Goal: Check status: Check status

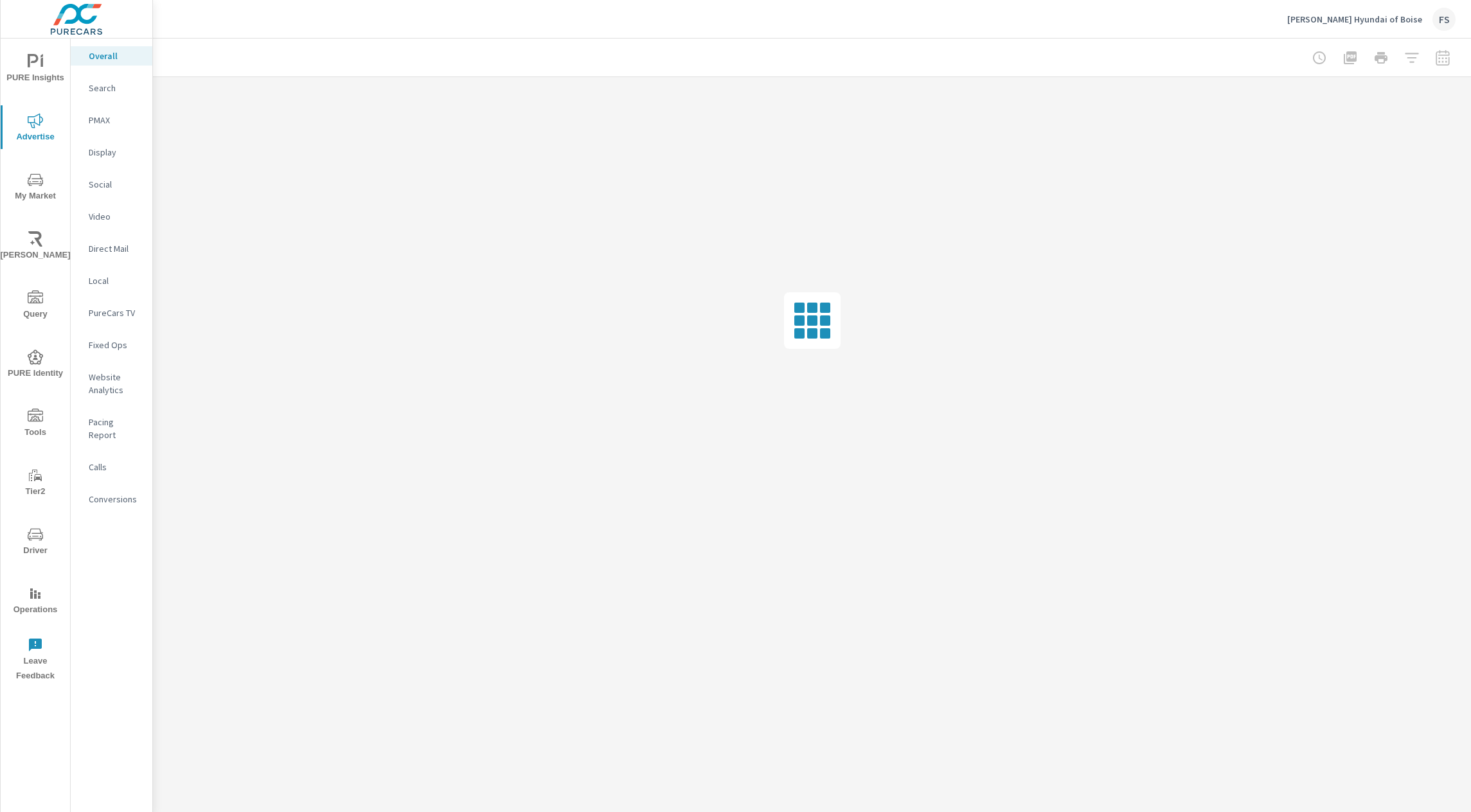
click at [112, 121] on p "PMAX" at bounding box center [115, 120] width 53 height 13
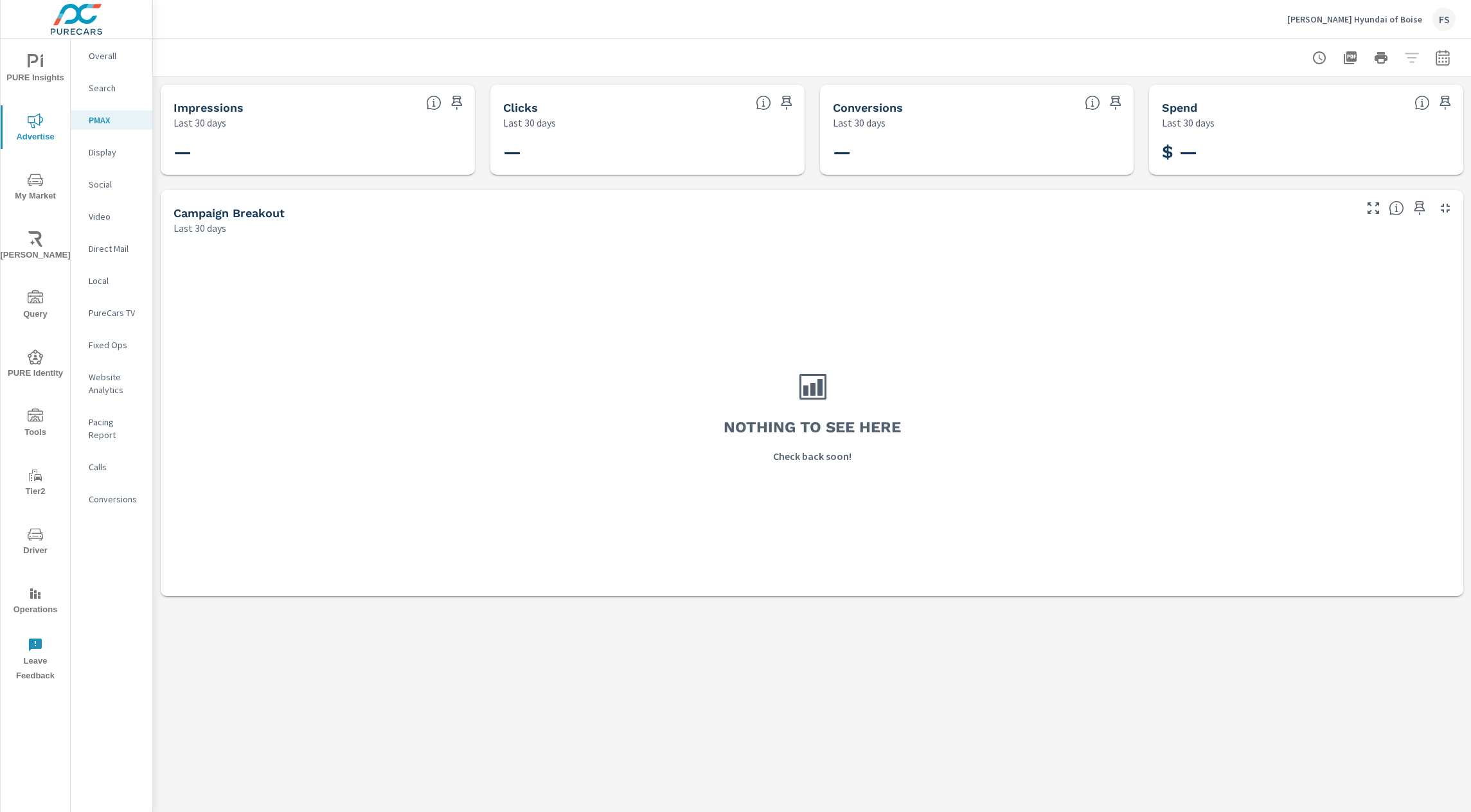
click at [1350, 13] on p "[PERSON_NAME] Hyundai of Boise" at bounding box center [1354, 19] width 135 height 11
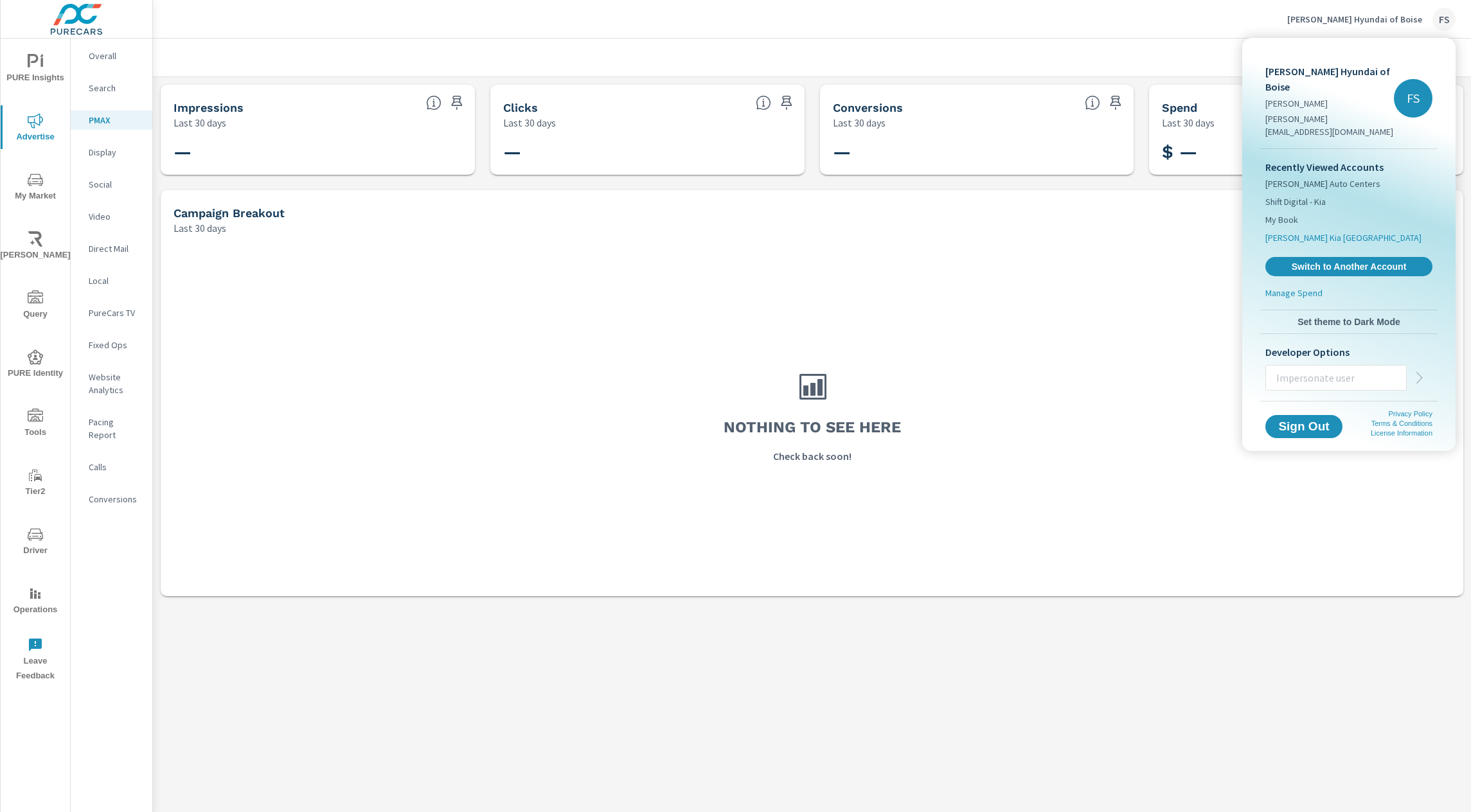
click at [1328, 231] on span "[PERSON_NAME] Kia [GEOGRAPHIC_DATA]" at bounding box center [1343, 237] width 156 height 13
